Goal: Go to known website: Access a specific website the user already knows

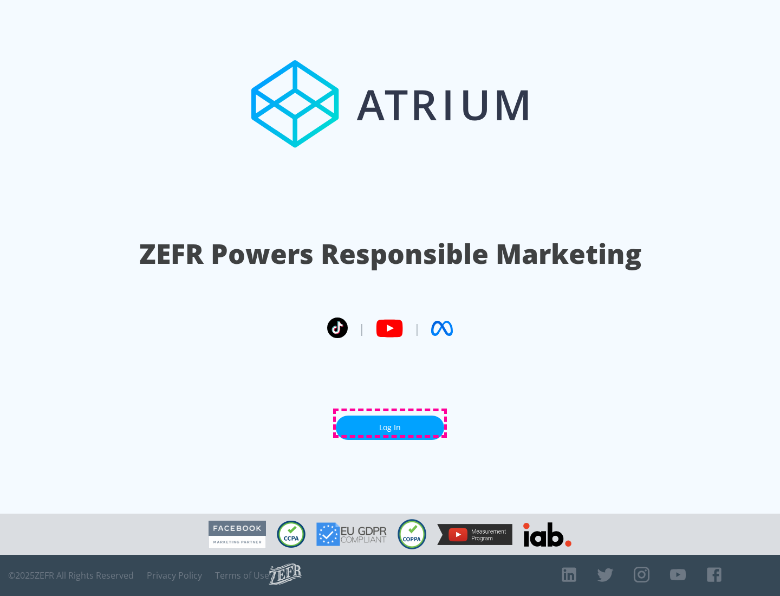
click at [390, 423] on link "Log In" at bounding box center [390, 428] width 108 height 24
